Goal: Navigation & Orientation: Find specific page/section

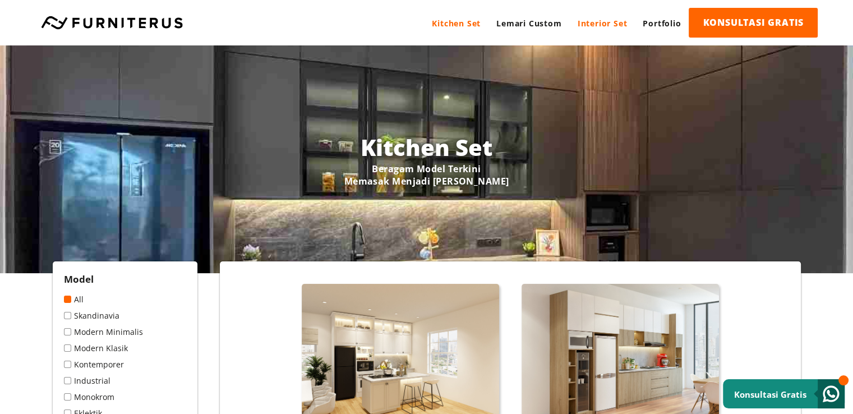
click at [600, 21] on link "Interior Set" at bounding box center [603, 23] width 66 height 31
click at [658, 26] on link "Portfolio" at bounding box center [662, 23] width 54 height 31
